Goal: Transaction & Acquisition: Obtain resource

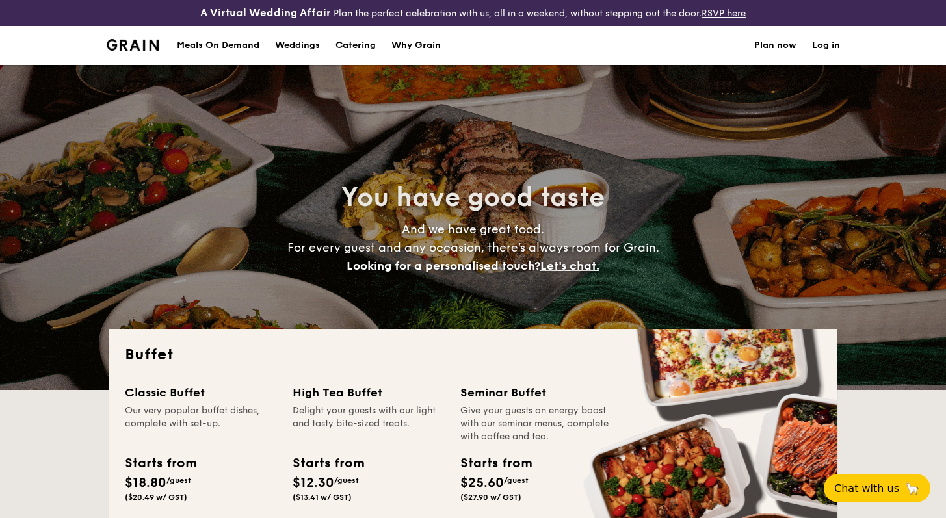
select select
click at [346, 50] on h1 "Catering" at bounding box center [355, 45] width 40 height 39
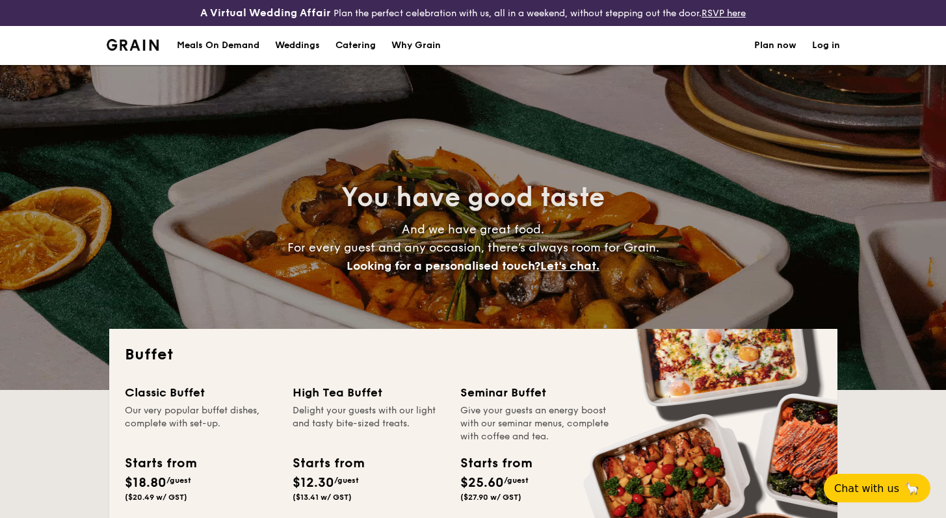
click at [151, 51] on li at bounding box center [138, 45] width 63 height 39
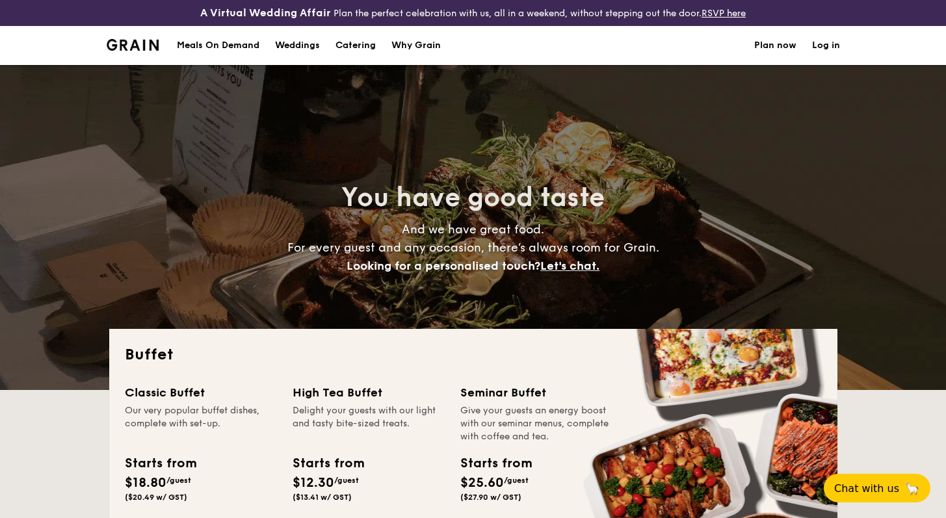
click at [135, 47] on img at bounding box center [133, 45] width 53 height 12
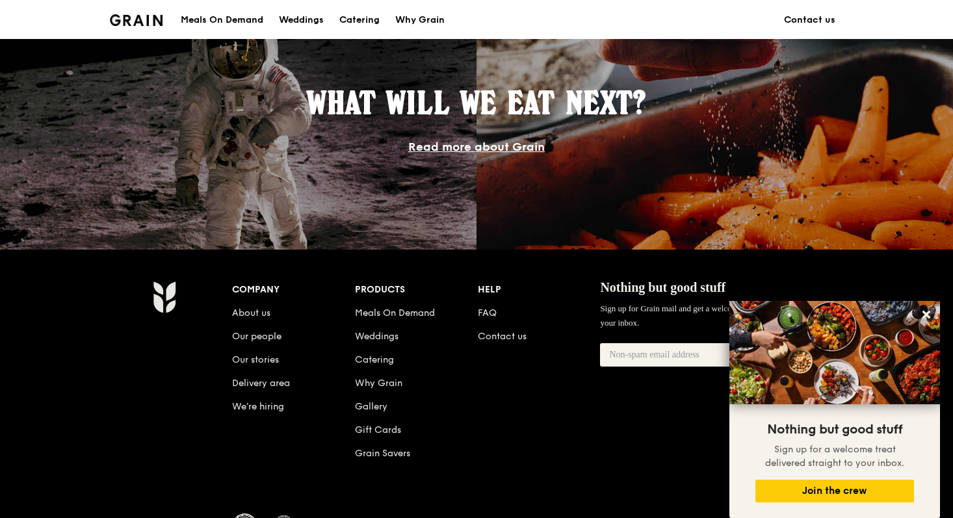
scroll to position [1240, 0]
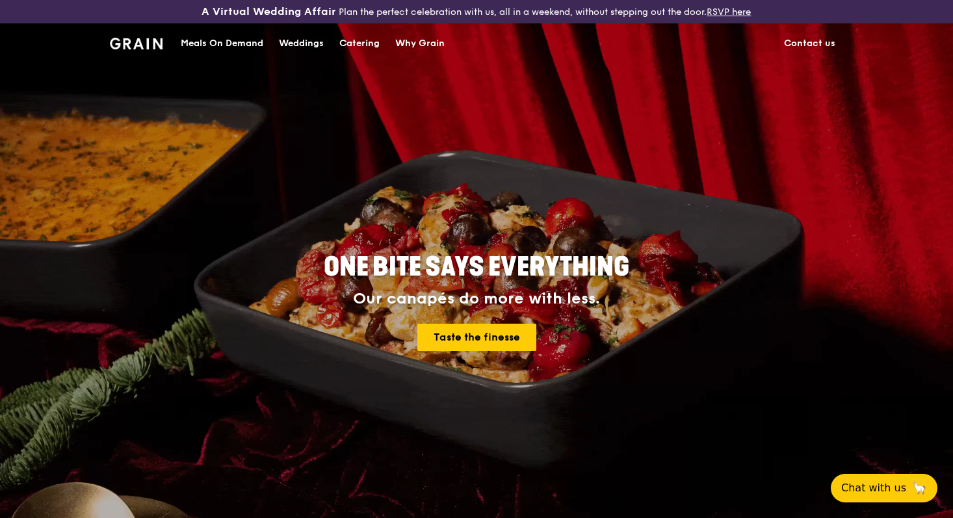
click at [366, 29] on div "Catering" at bounding box center [359, 43] width 40 height 39
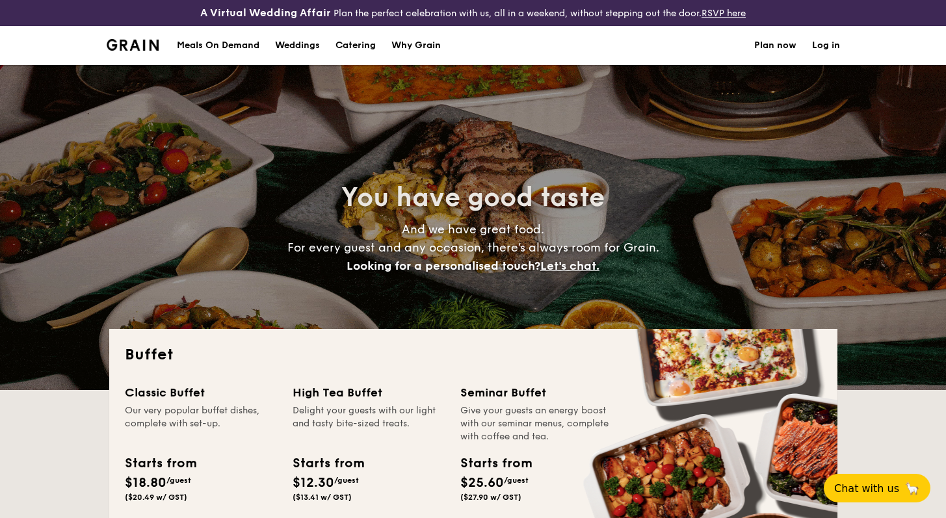
select select
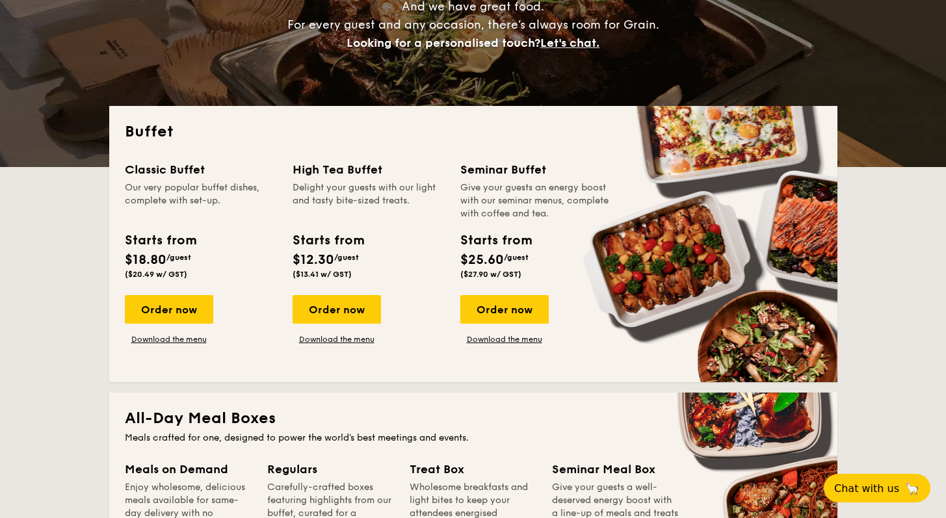
scroll to position [225, 0]
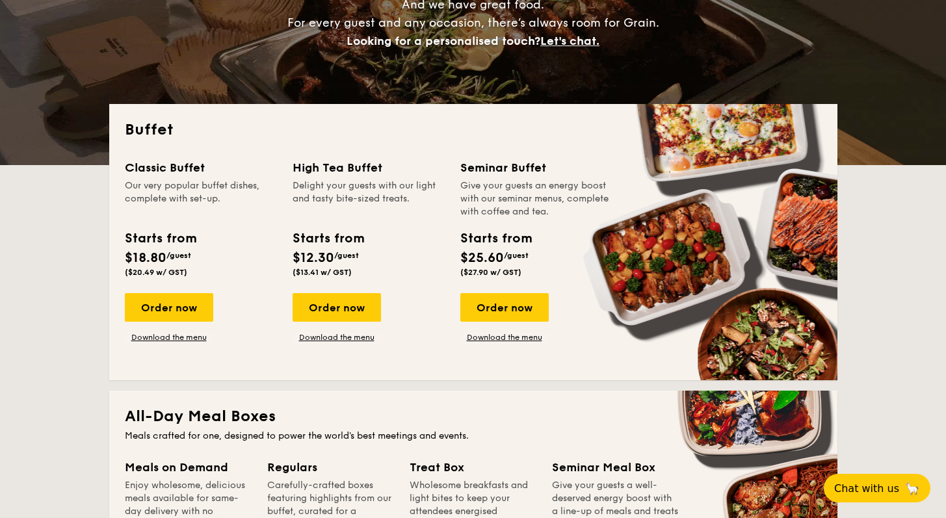
drag, startPoint x: 152, startPoint y: 194, endPoint x: 194, endPoint y: 195, distance: 41.6
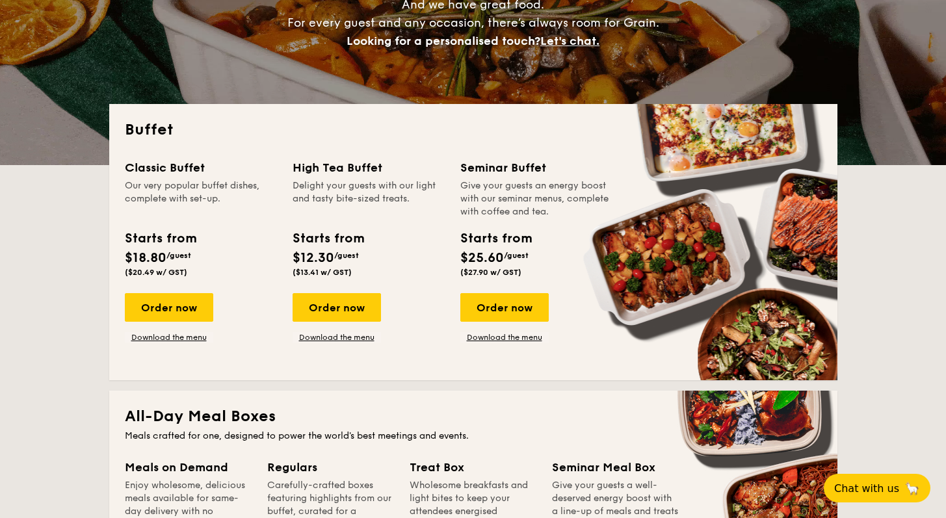
click at [194, 195] on div "Our very popular buffet dishes, complete with set-up." at bounding box center [201, 198] width 152 height 39
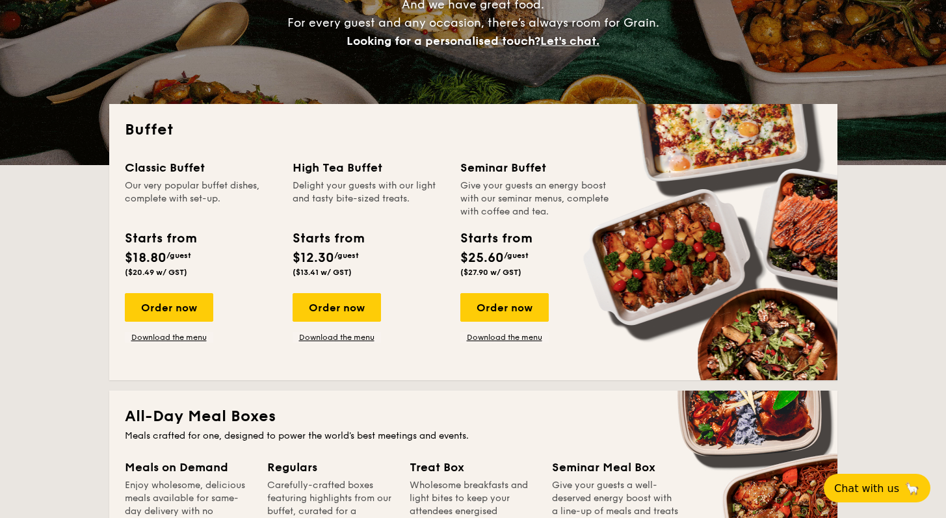
click at [194, 195] on div "Our very popular buffet dishes, complete with set-up." at bounding box center [201, 198] width 152 height 39
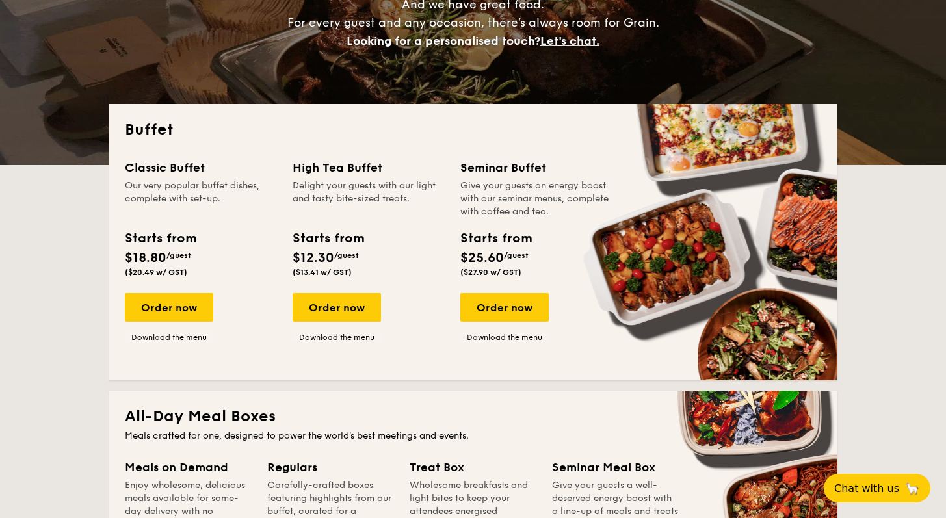
scroll to position [256, 0]
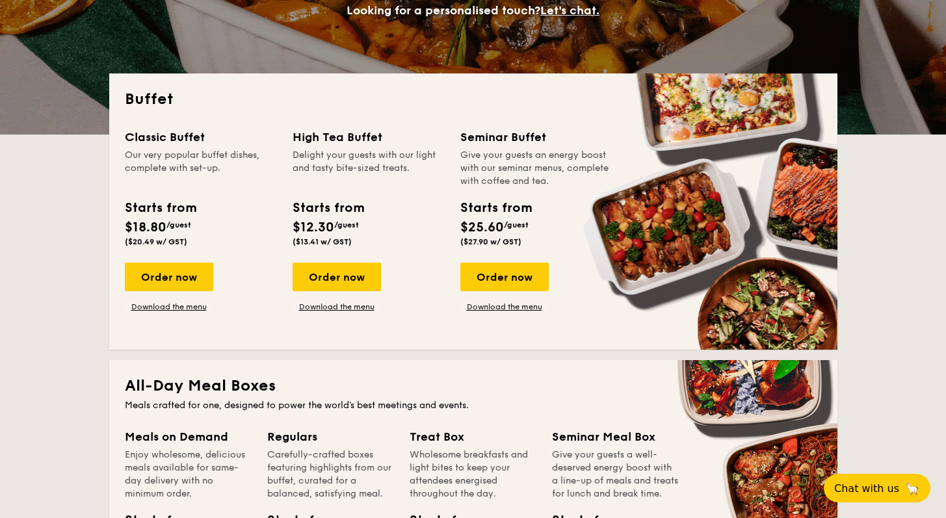
drag, startPoint x: 129, startPoint y: 226, endPoint x: 163, endPoint y: 226, distance: 33.2
click at [163, 226] on span "$18.80" at bounding box center [146, 228] width 42 height 16
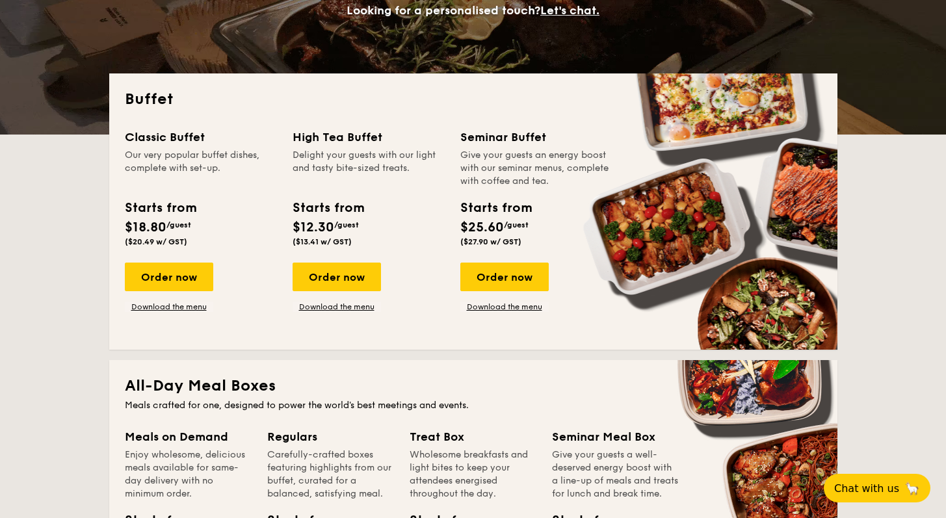
click at [163, 226] on span "$18.80" at bounding box center [146, 228] width 42 height 16
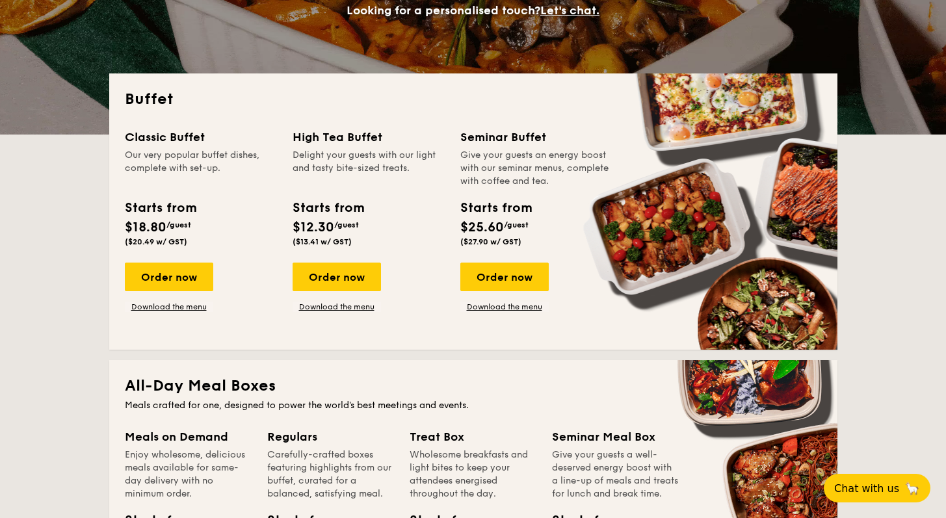
drag, startPoint x: 129, startPoint y: 244, endPoint x: 181, endPoint y: 246, distance: 51.4
click at [181, 246] on div "Starts from $18.80 /guest ($20.49 w/ GST)" at bounding box center [201, 224] width 163 height 53
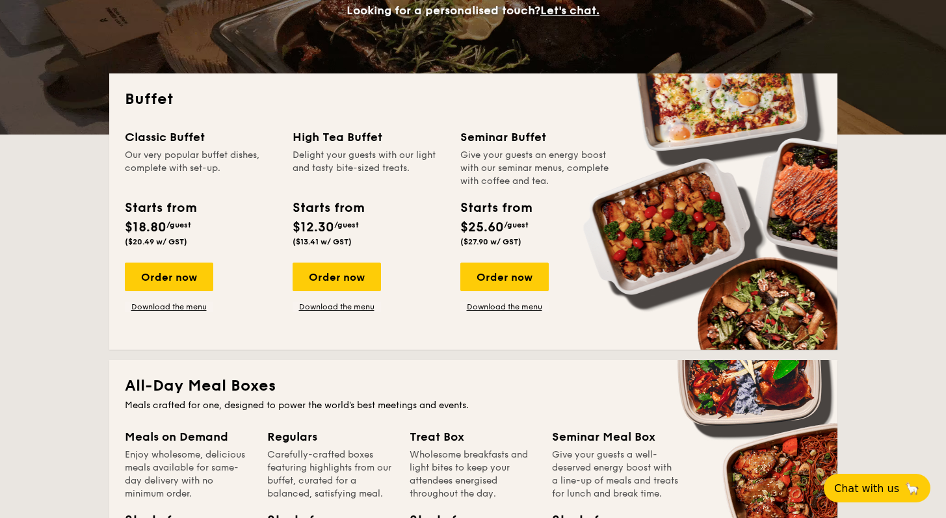
click at [181, 246] on span "($20.49 w/ GST)" at bounding box center [156, 241] width 62 height 9
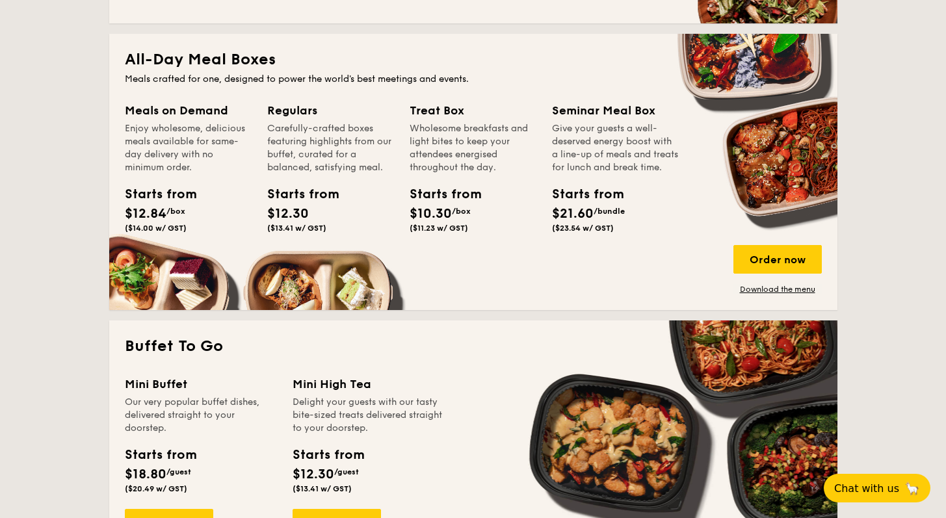
scroll to position [742, 0]
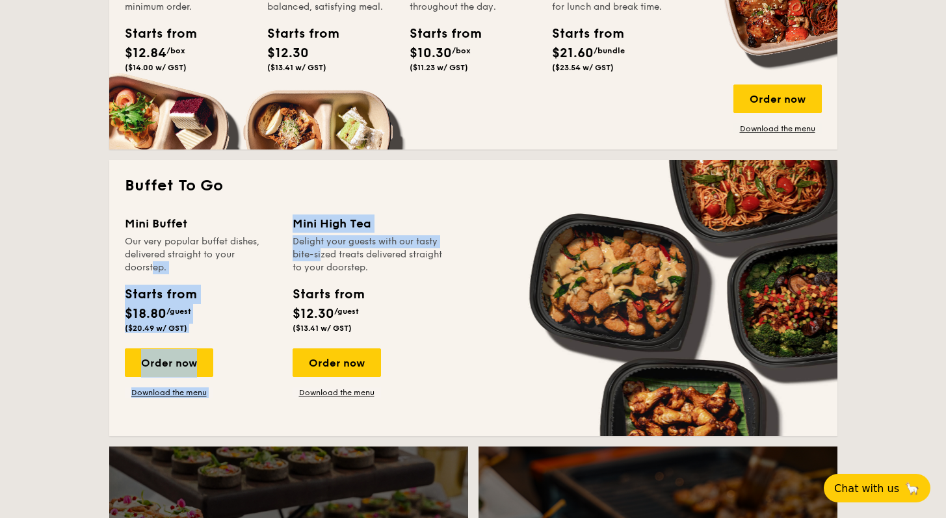
drag, startPoint x: 249, startPoint y: 257, endPoint x: 298, endPoint y: 258, distance: 48.8
click at [298, 258] on div "Mini Buffet Our very popular buffet dishes, delivered straight to your doorstep…" at bounding box center [473, 318] width 697 height 206
click at [298, 258] on div "Delight your guests with our tasty bite-sized treats delivered straight to your…" at bounding box center [369, 254] width 152 height 39
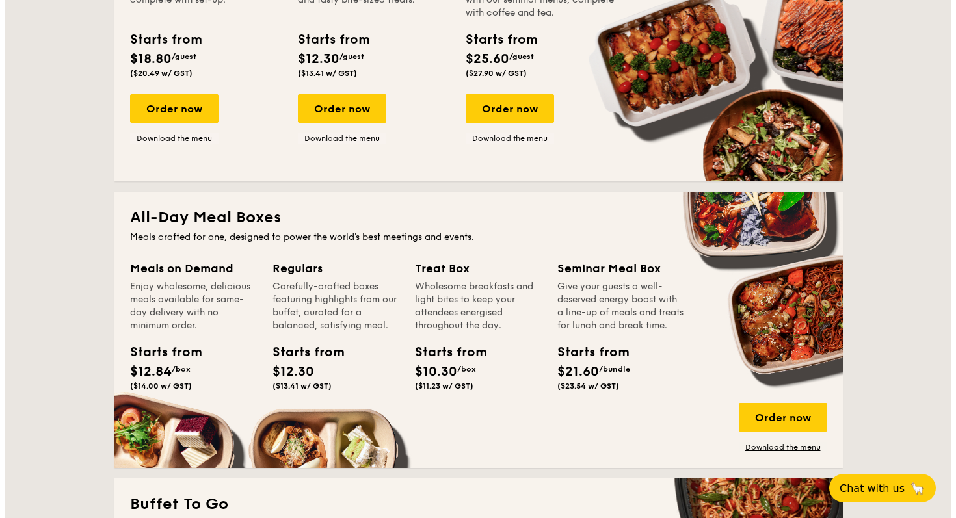
scroll to position [434, 0]
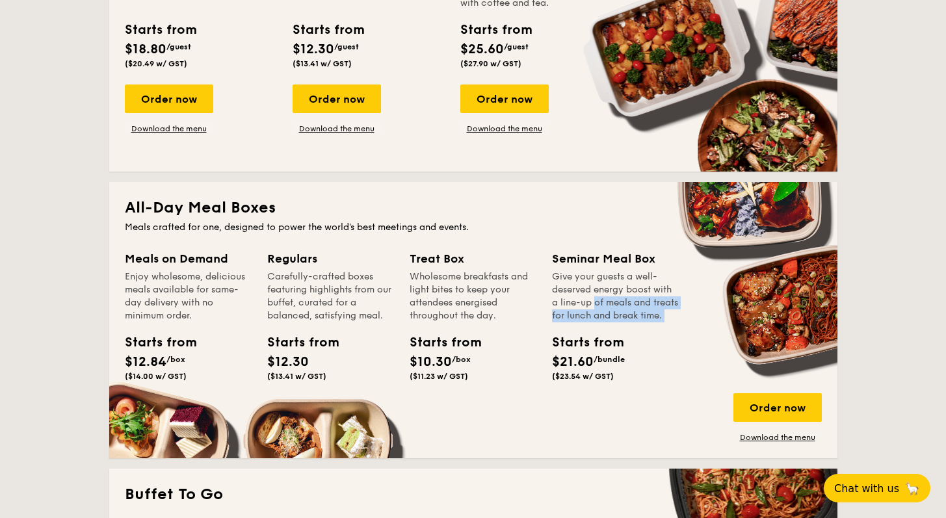
drag, startPoint x: 560, startPoint y: 343, endPoint x: 562, endPoint y: 304, distance: 39.1
click at [562, 304] on div "Seminar Meal Box Give your guests a well-deserved energy boost with a line-up o…" at bounding box center [615, 318] width 127 height 137
click at [562, 304] on div "Give your guests a well-deserved energy boost with a line-up of meals and treat…" at bounding box center [615, 296] width 127 height 52
drag, startPoint x: 562, startPoint y: 304, endPoint x: 561, endPoint y: 287, distance: 16.9
click at [561, 287] on div "Give your guests a well-deserved energy boost with a line-up of meals and treat…" at bounding box center [615, 296] width 127 height 52
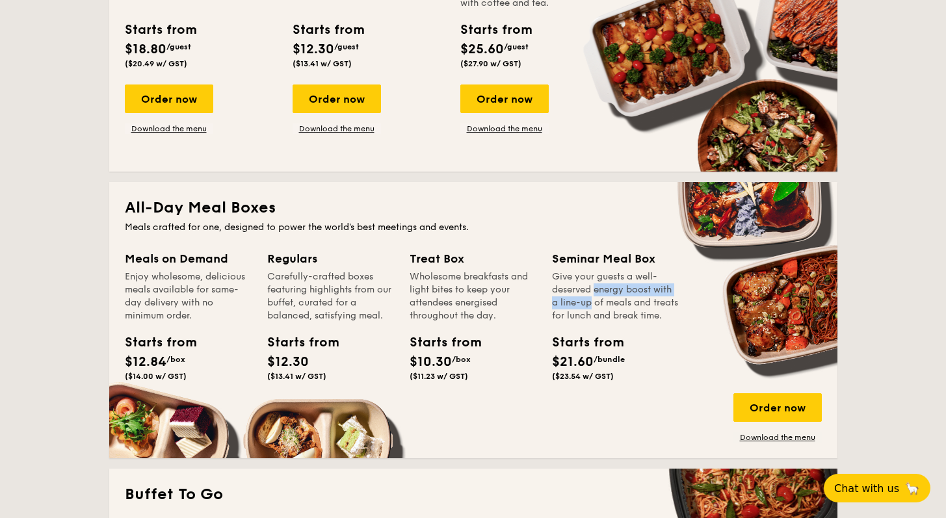
drag, startPoint x: 561, startPoint y: 286, endPoint x: 561, endPoint y: 305, distance: 18.9
click at [561, 305] on div "Give your guests a well-deserved energy boost with a line-up of meals and treat…" at bounding box center [615, 296] width 127 height 52
drag, startPoint x: 561, startPoint y: 305, endPoint x: 560, endPoint y: 277, distance: 28.0
click at [560, 277] on div "Give your guests a well-deserved energy boost with a line-up of meals and treat…" at bounding box center [615, 296] width 127 height 52
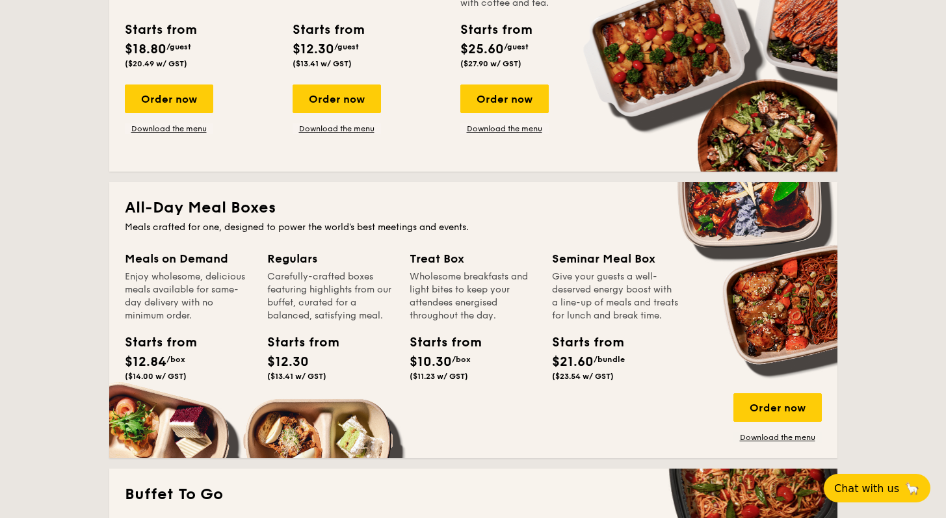
click at [560, 277] on div "Give your guests a well-deserved energy boost with a line-up of meals and treat…" at bounding box center [615, 296] width 127 height 52
click at [773, 442] on link "Download the menu" at bounding box center [777, 437] width 88 height 10
